Goal: Transaction & Acquisition: Purchase product/service

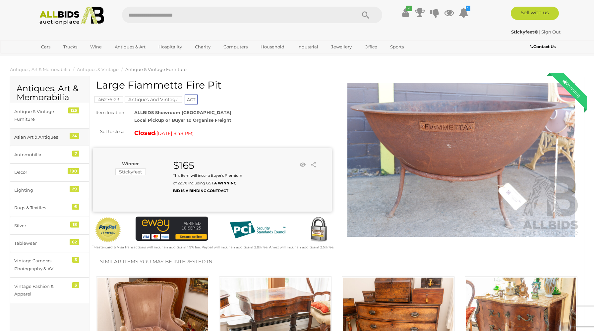
click at [75, 137] on div "24" at bounding box center [75, 136] width 10 height 6
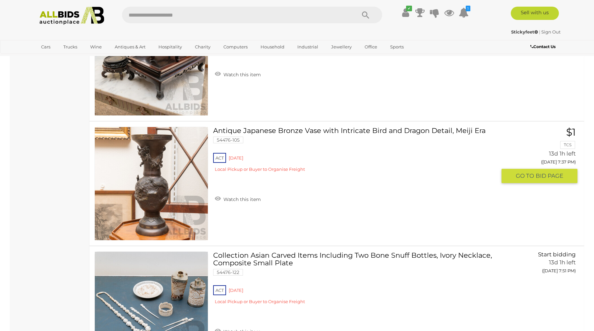
scroll to position [1993, 0]
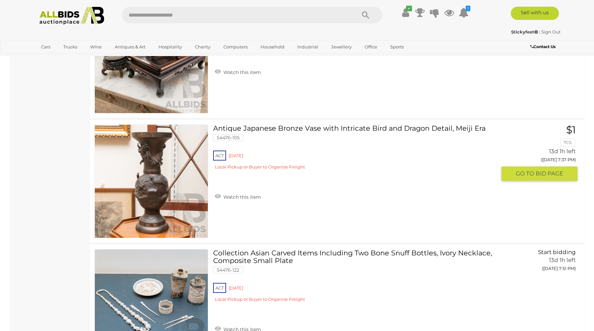
click at [153, 175] on link at bounding box center [151, 181] width 114 height 114
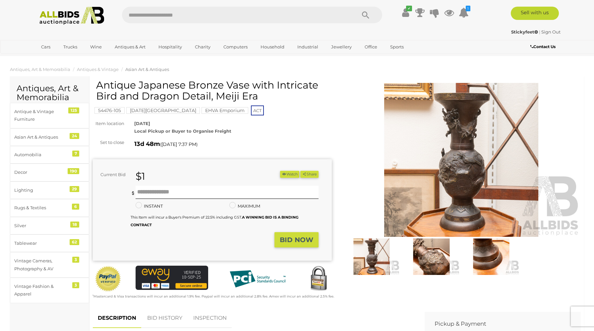
click at [468, 160] on img at bounding box center [461, 160] width 239 height 154
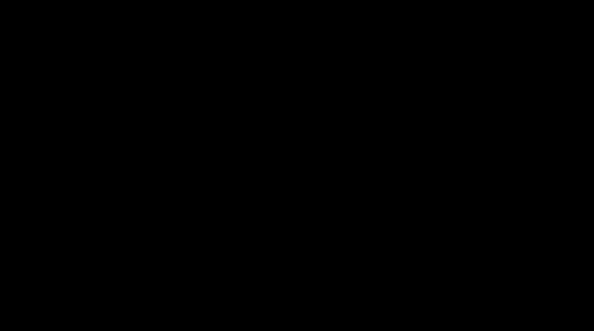
click at [468, 160] on picture at bounding box center [297, 147] width 594 height 263
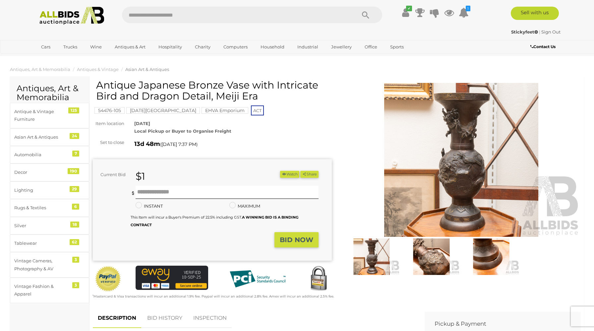
click at [463, 176] on img at bounding box center [461, 160] width 239 height 154
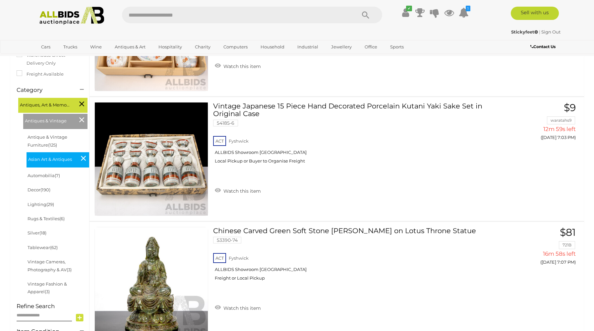
scroll to position [146, 0]
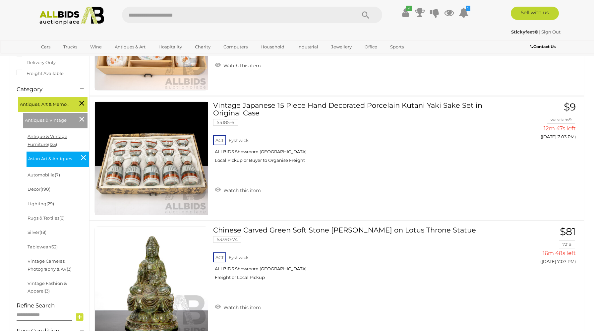
click at [60, 136] on link "Antique & Vintage Furniture (125)" at bounding box center [48, 140] width 40 height 13
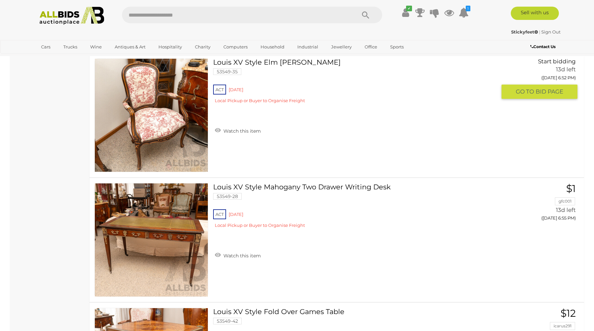
scroll to position [5907, 0]
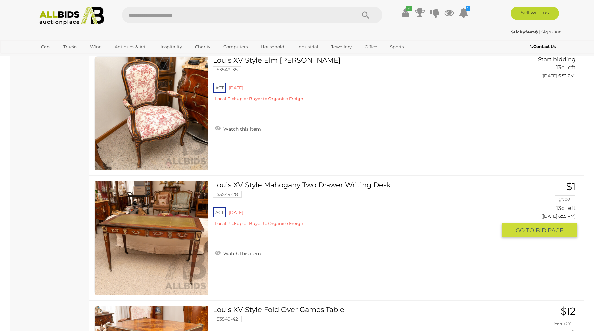
click at [180, 224] on link at bounding box center [151, 238] width 114 height 114
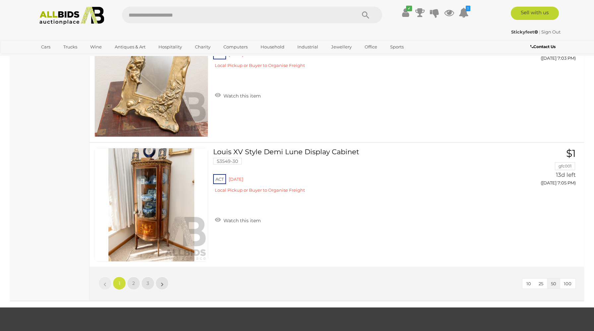
scroll to position [6050, 0]
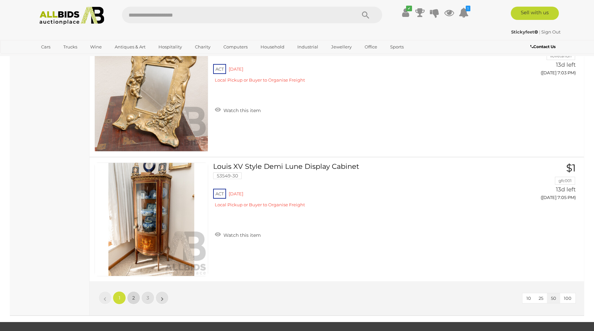
click at [130, 296] on link "2" at bounding box center [133, 297] width 13 height 13
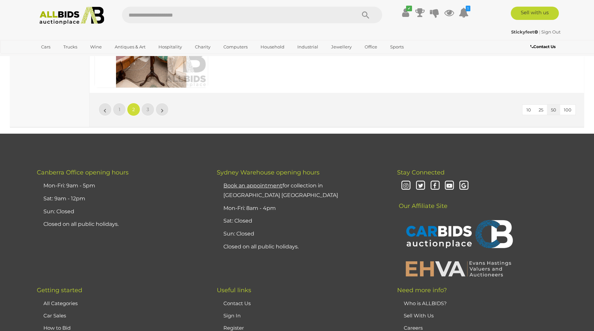
scroll to position [6242, 0]
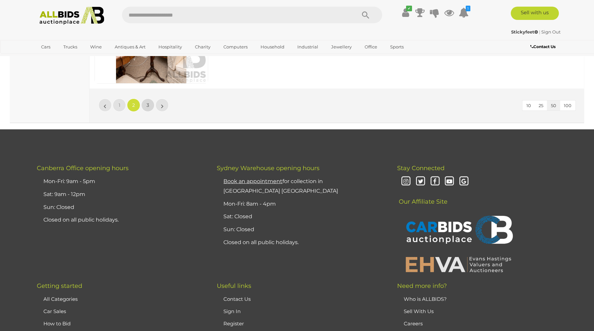
click at [149, 107] on span "3" at bounding box center [148, 105] width 3 height 6
